Goal: Book appointment/travel/reservation

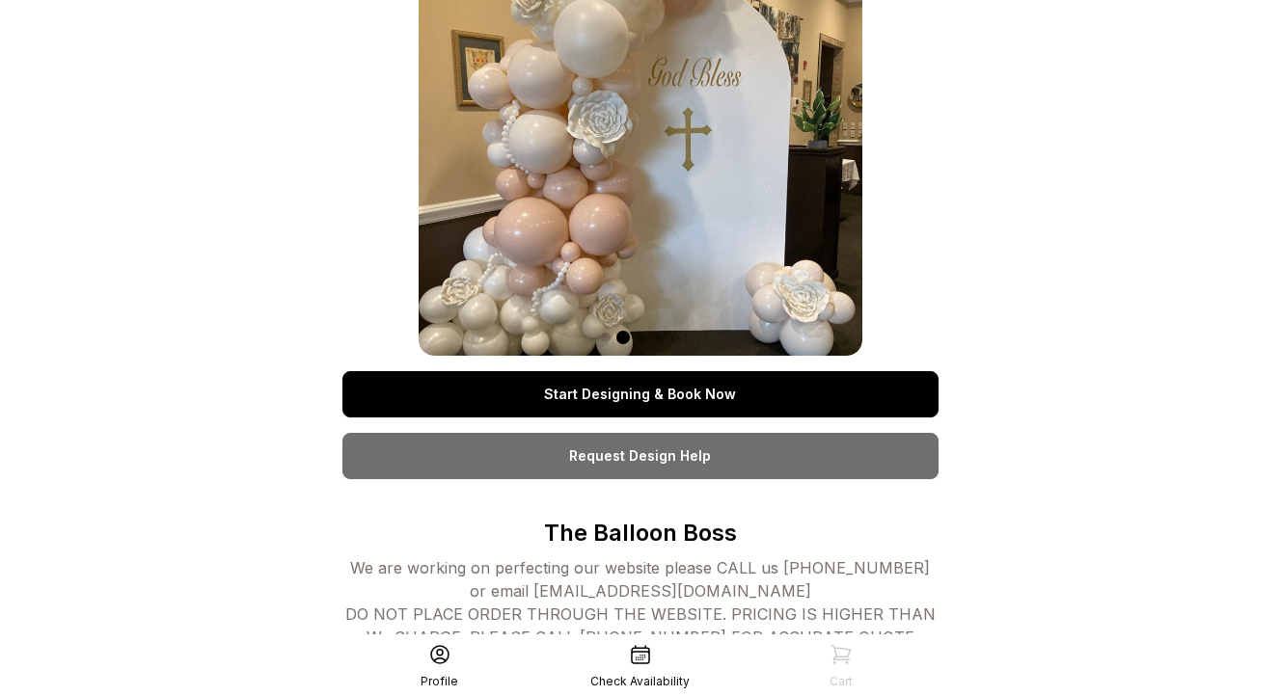
scroll to position [131, 0]
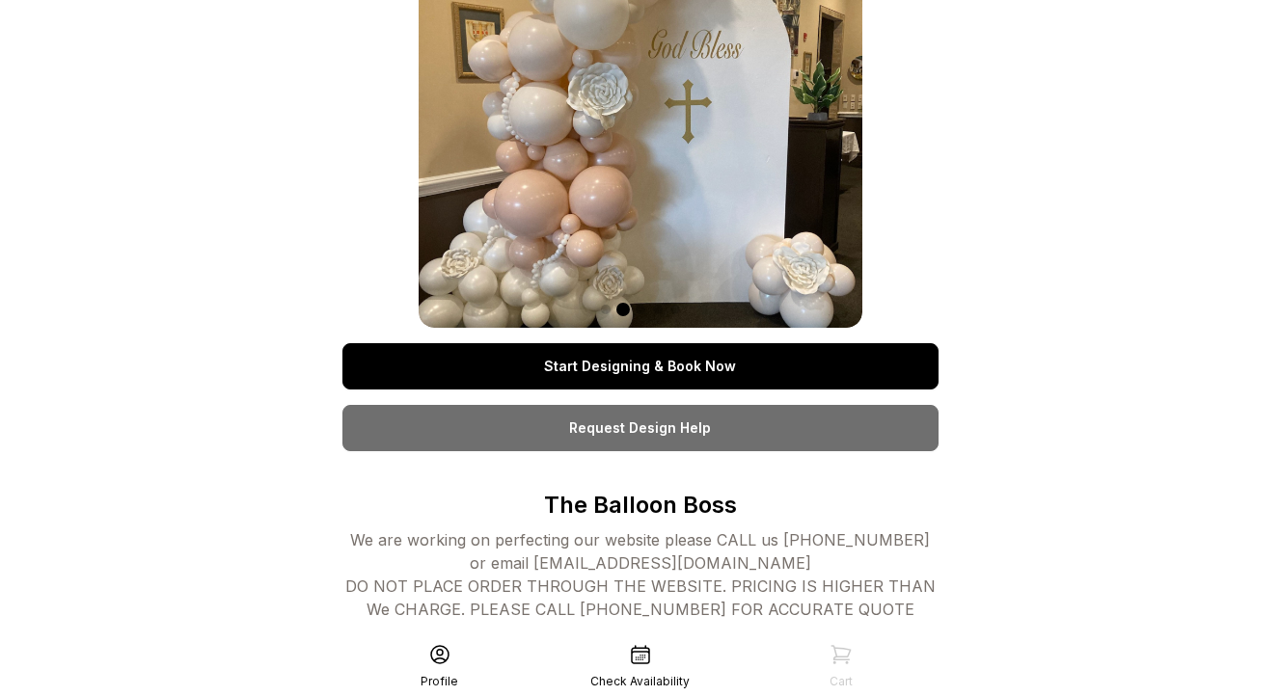
click at [707, 367] on link "Start Designing & Book Now" at bounding box center [640, 366] width 596 height 46
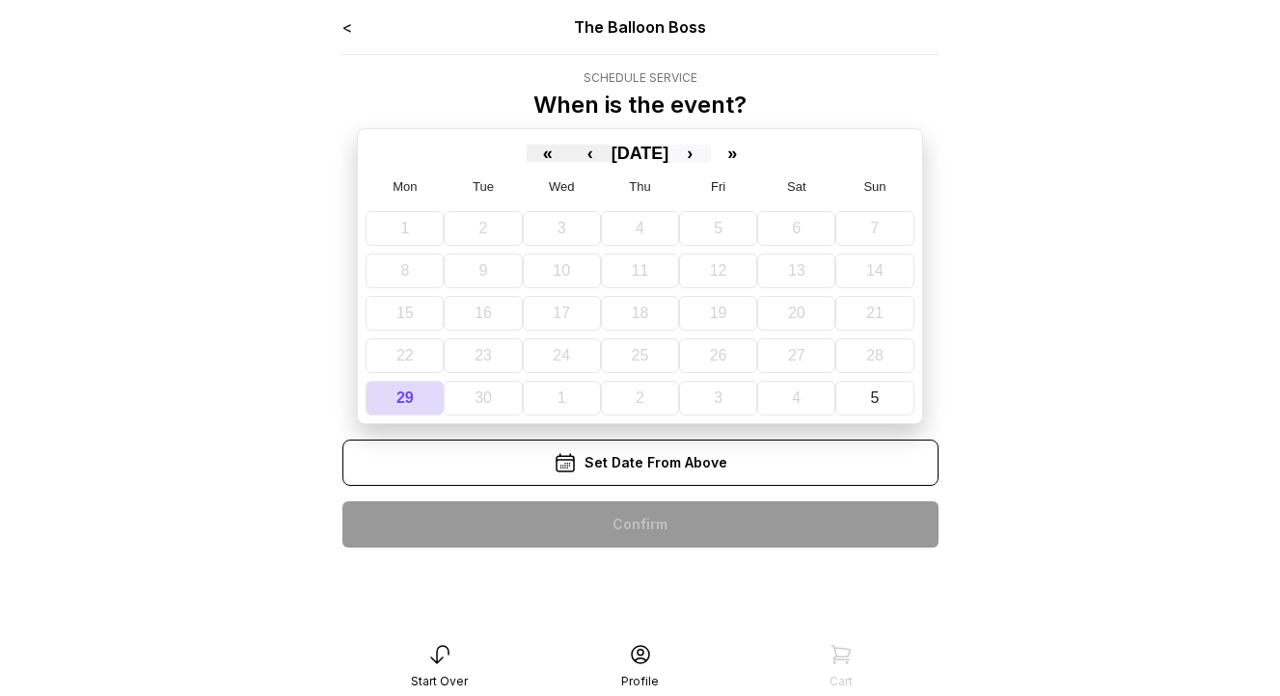
click at [711, 160] on button "›" at bounding box center [689, 153] width 42 height 17
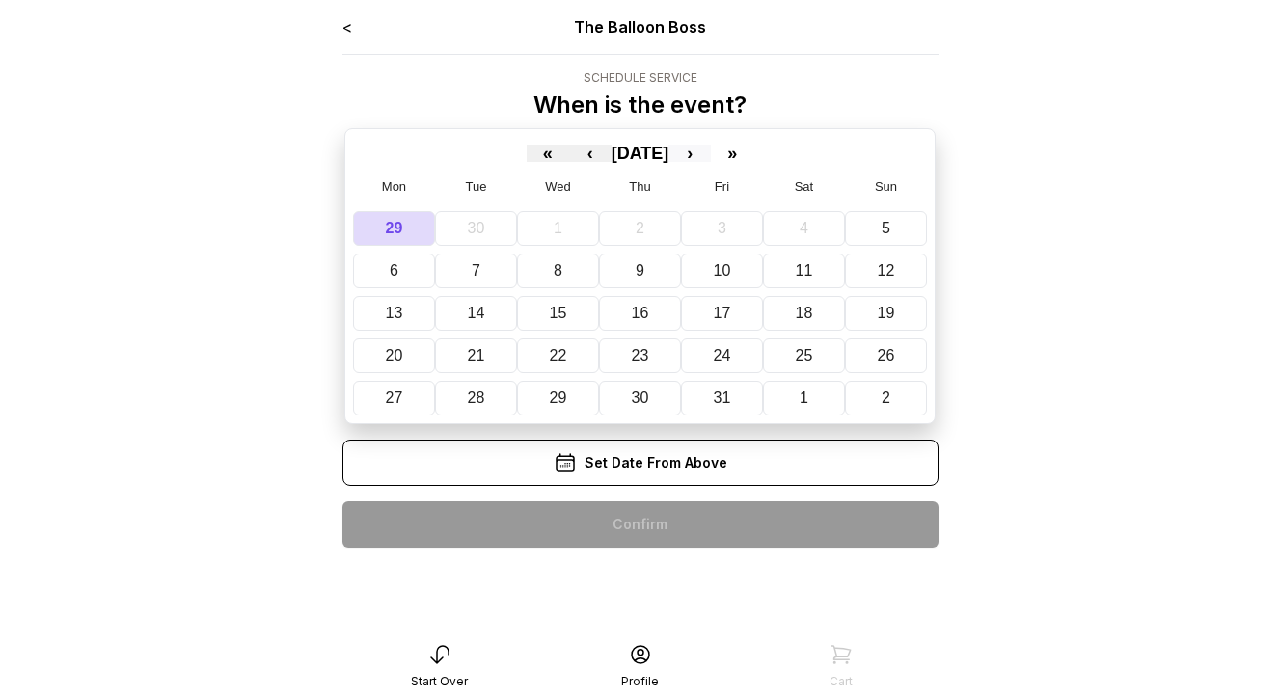
click at [711, 157] on button "›" at bounding box center [689, 153] width 42 height 17
click at [815, 270] on button "8" at bounding box center [805, 271] width 83 height 35
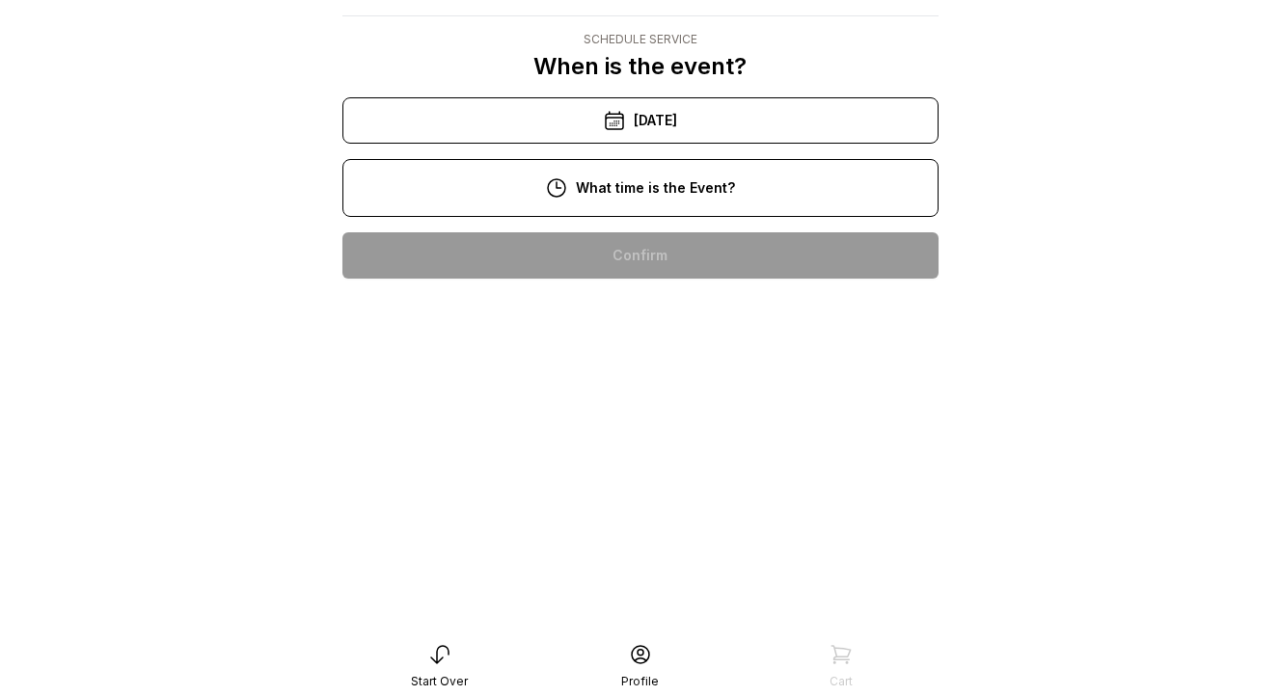
scroll to position [200, 0]
click at [678, 541] on div "3:00 pm" at bounding box center [640, 564] width 565 height 46
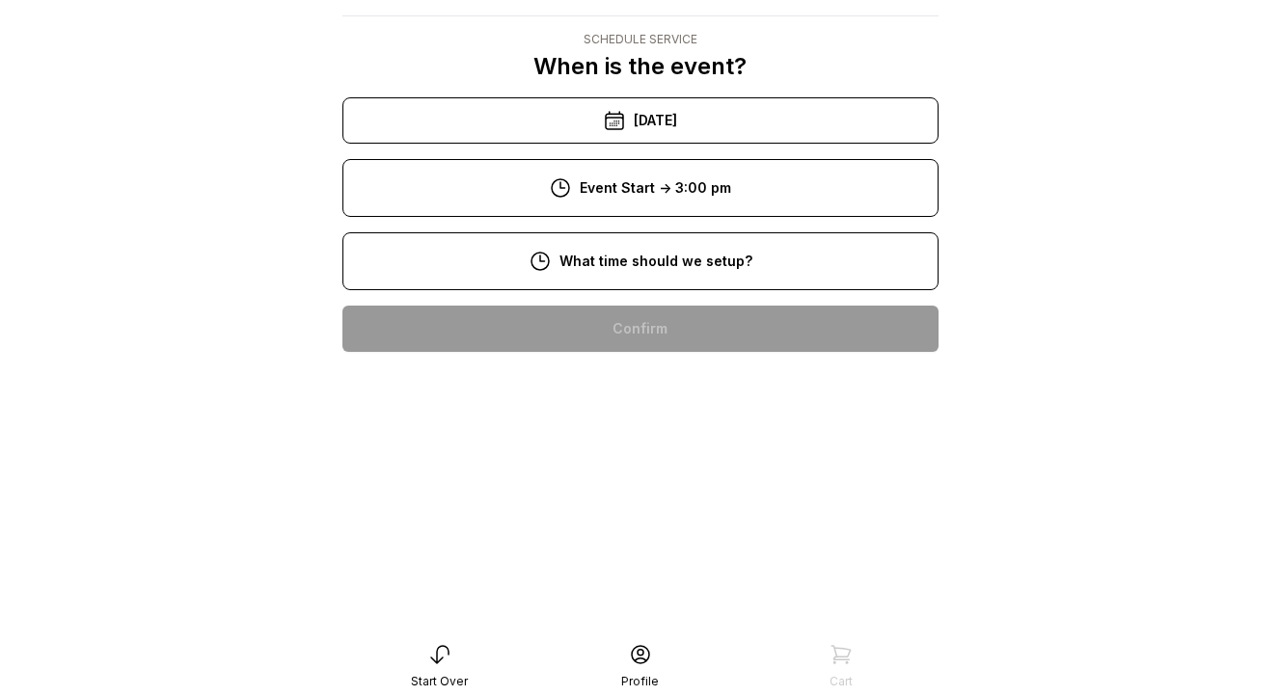
click at [645, 429] on div "10:00 am" at bounding box center [640, 452] width 565 height 46
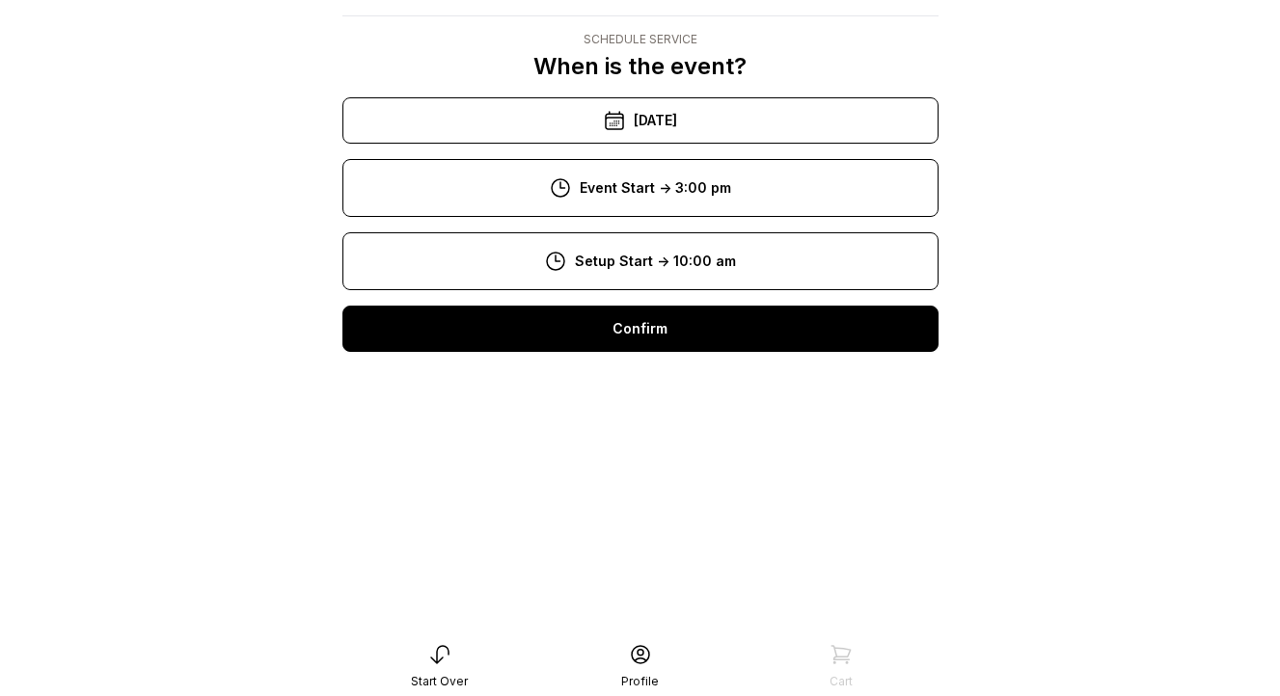
scroll to position [0, 0]
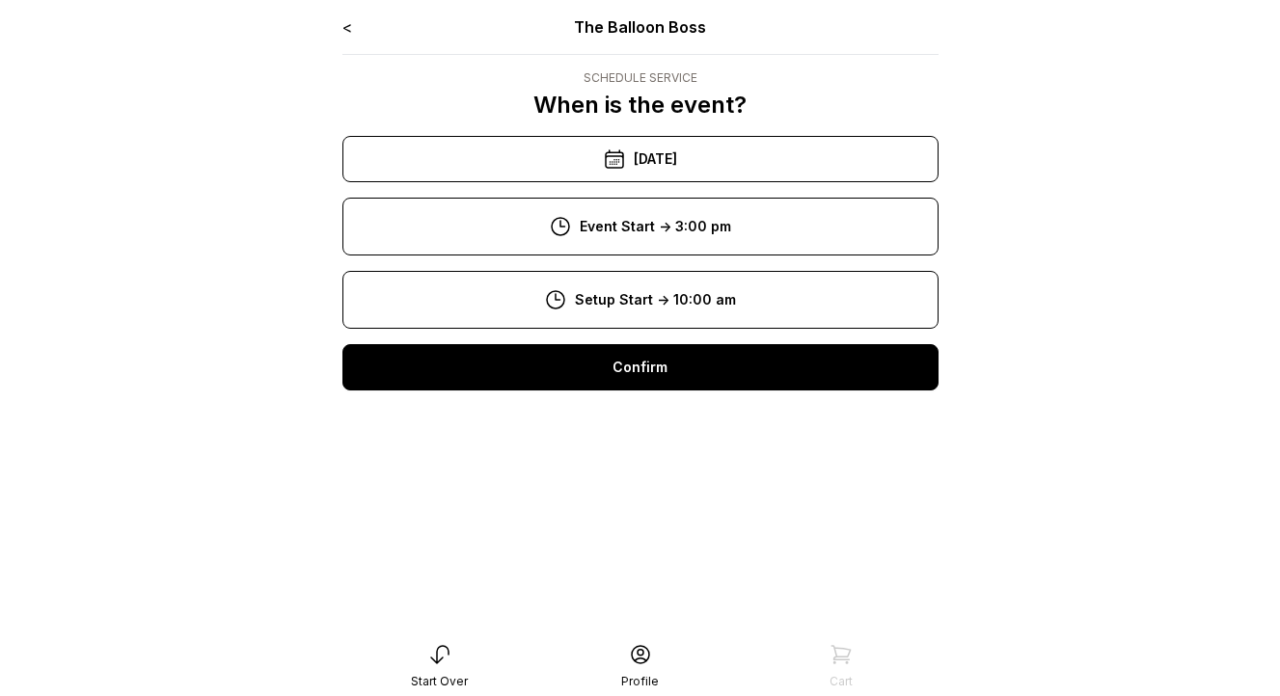
click at [671, 361] on div "Confirm" at bounding box center [640, 367] width 596 height 46
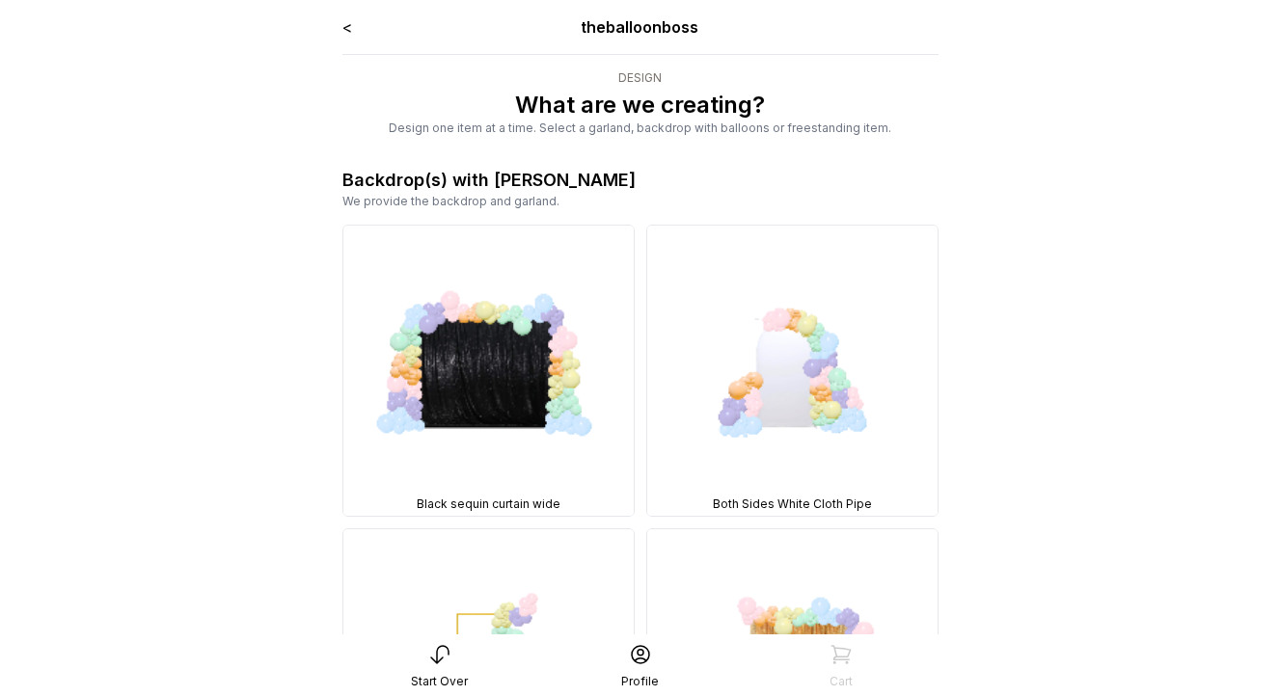
click at [648, 27] on div "theballoonboss" at bounding box center [640, 26] width 358 height 23
click at [349, 31] on link "<" at bounding box center [347, 26] width 10 height 19
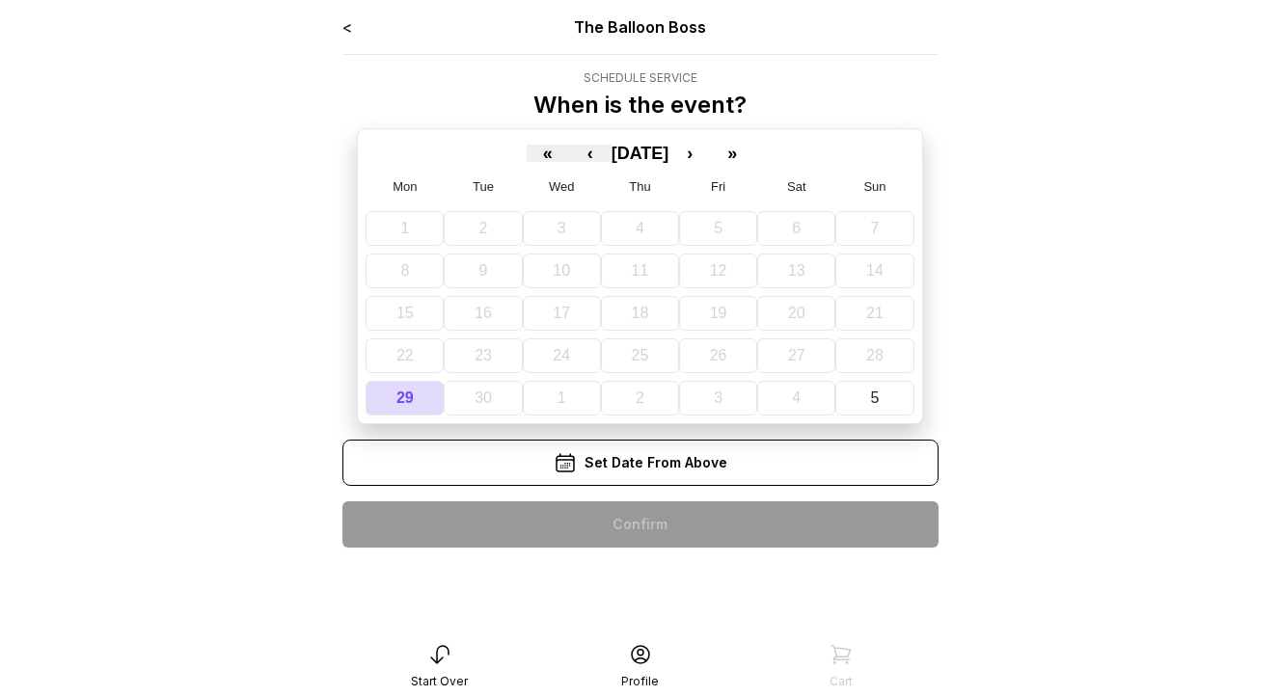
click at [350, 26] on link "<" at bounding box center [347, 26] width 10 height 19
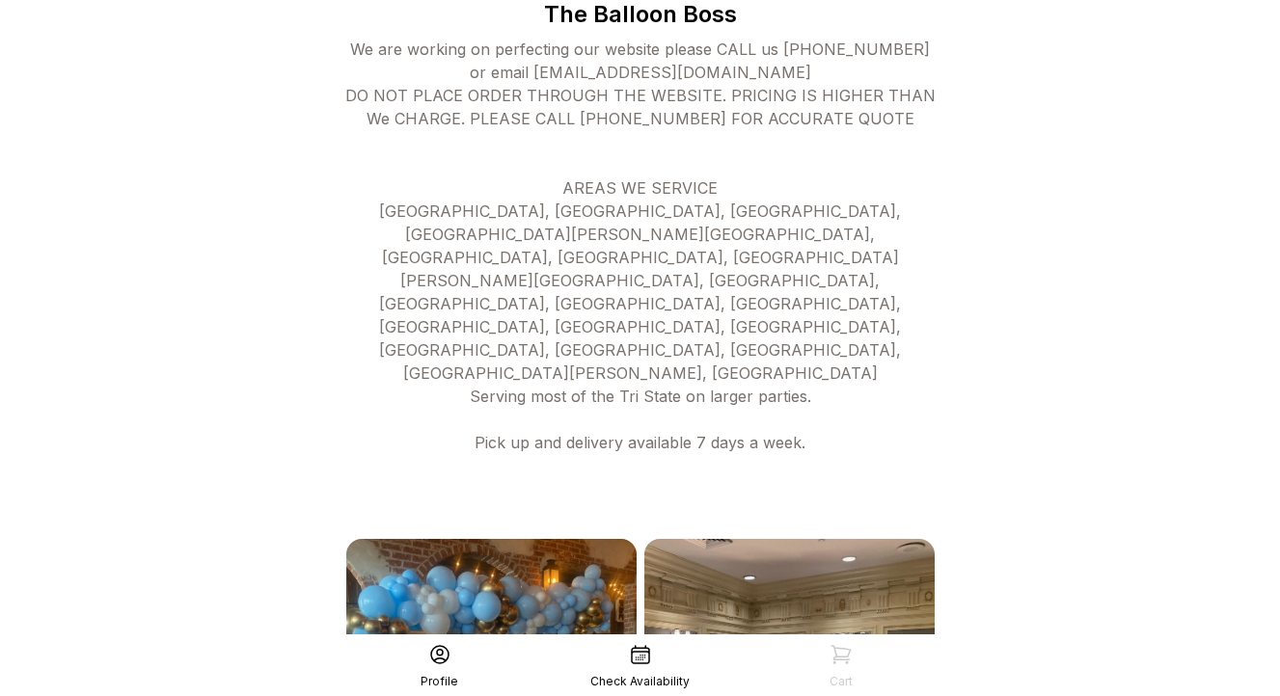
scroll to position [606, 0]
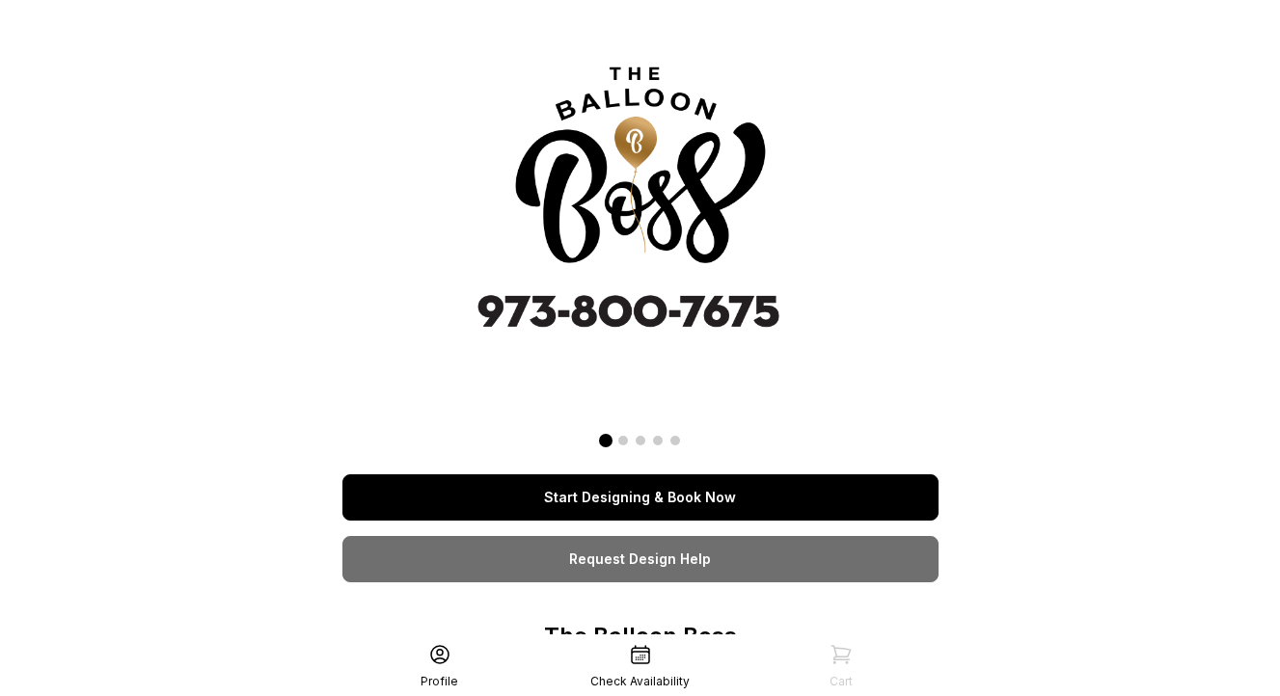
scroll to position [131, 0]
